Goal: Navigation & Orientation: Find specific page/section

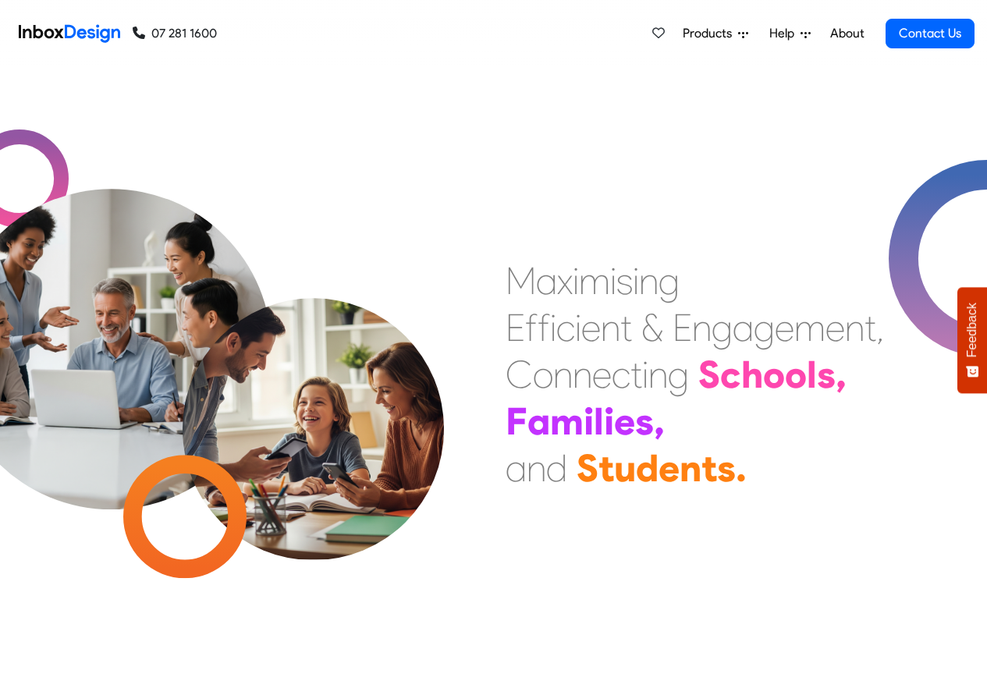
click at [847, 34] on link "About" at bounding box center [846, 33] width 43 height 31
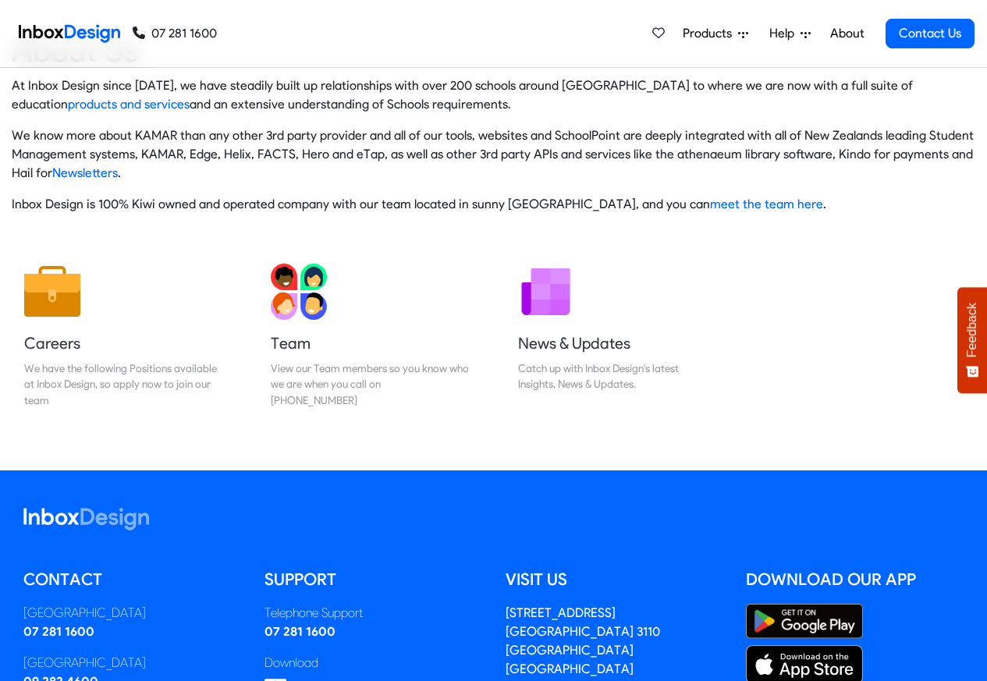
scroll to position [259, 0]
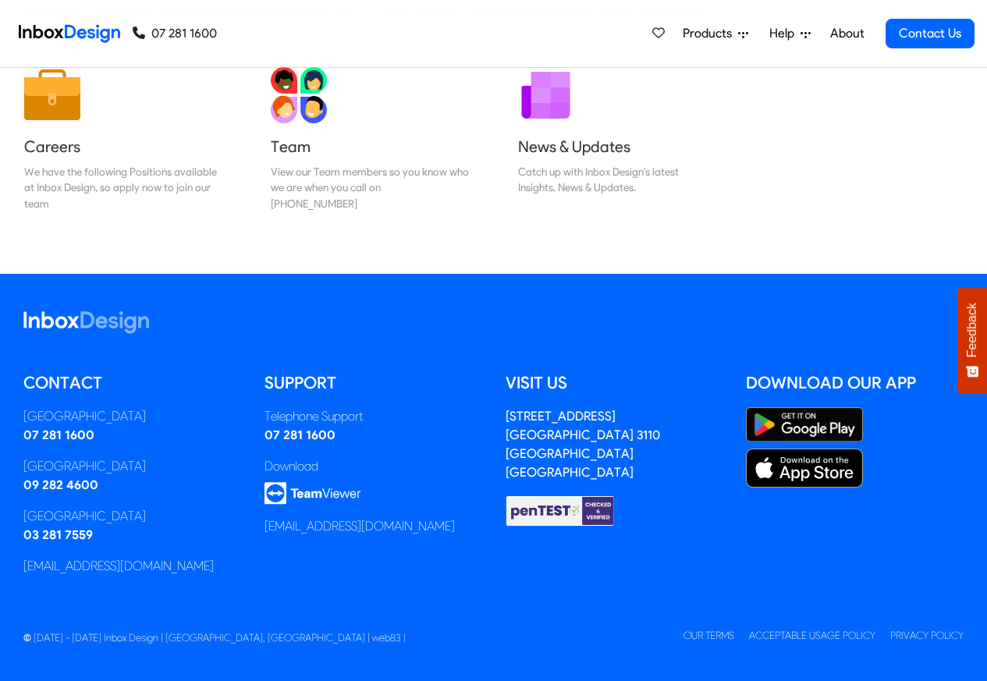
click at [76, 32] on img at bounding box center [69, 33] width 101 height 31
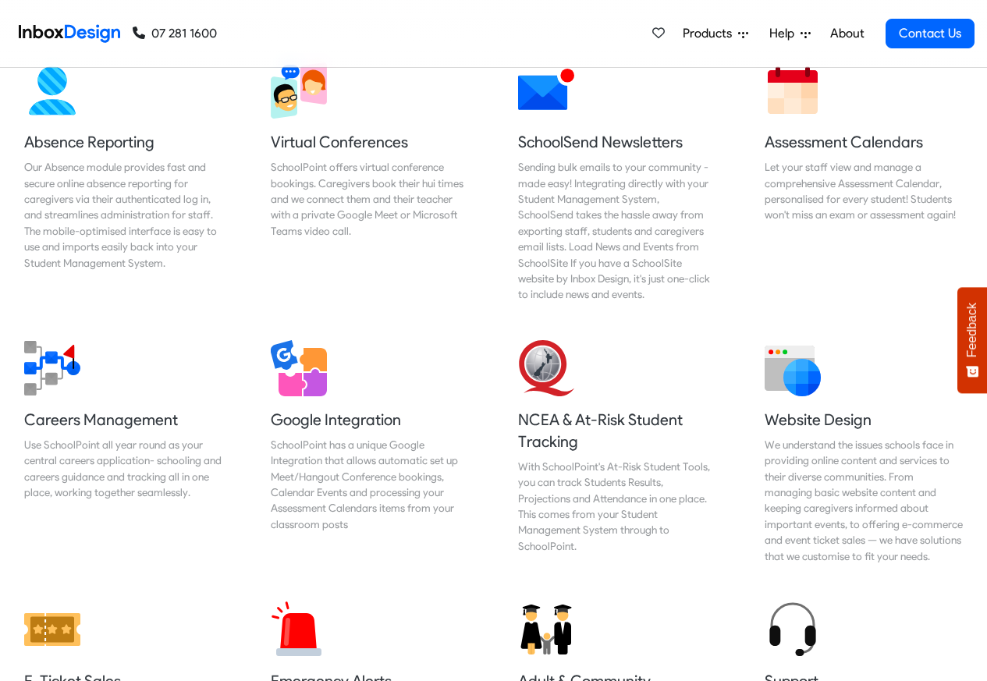
scroll to position [1310, 0]
